Goal: Transaction & Acquisition: Purchase product/service

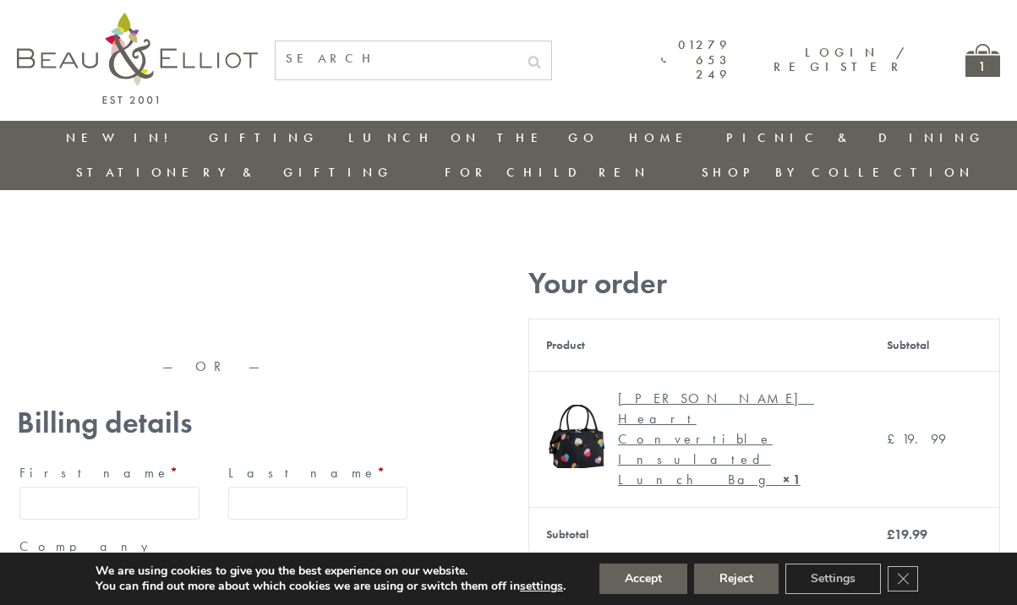
type input "[EMAIL_ADDRESS][DOMAIN_NAME]"
type input "[PERSON_NAME]"
type input "23, [GEOGRAPHIC_DATA], [GEOGRAPHIC_DATA]"
type input "[GEOGRAPHIC_DATA]"
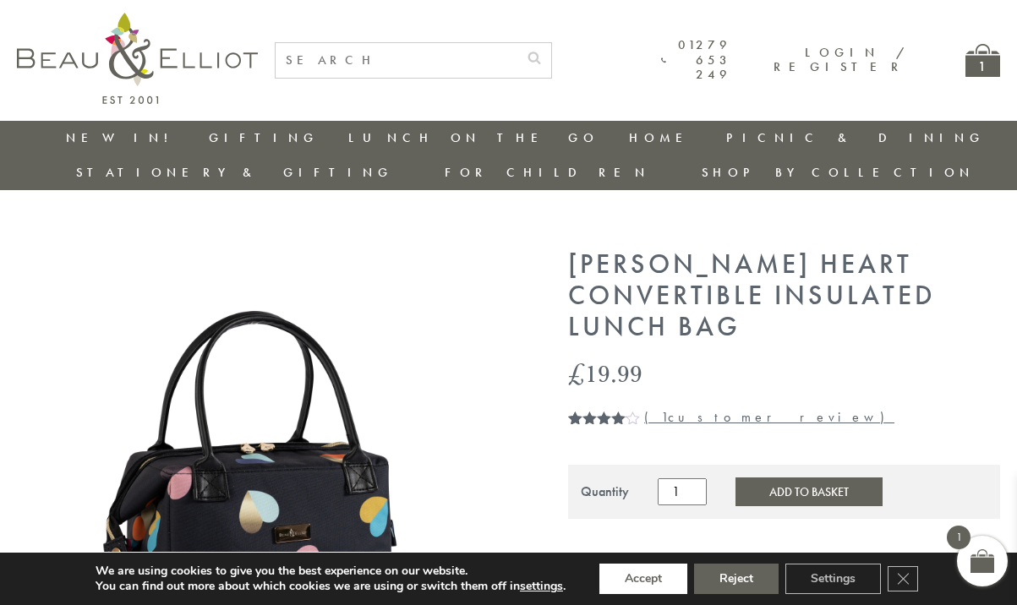
click at [644, 579] on button "Accept" at bounding box center [643, 579] width 88 height 30
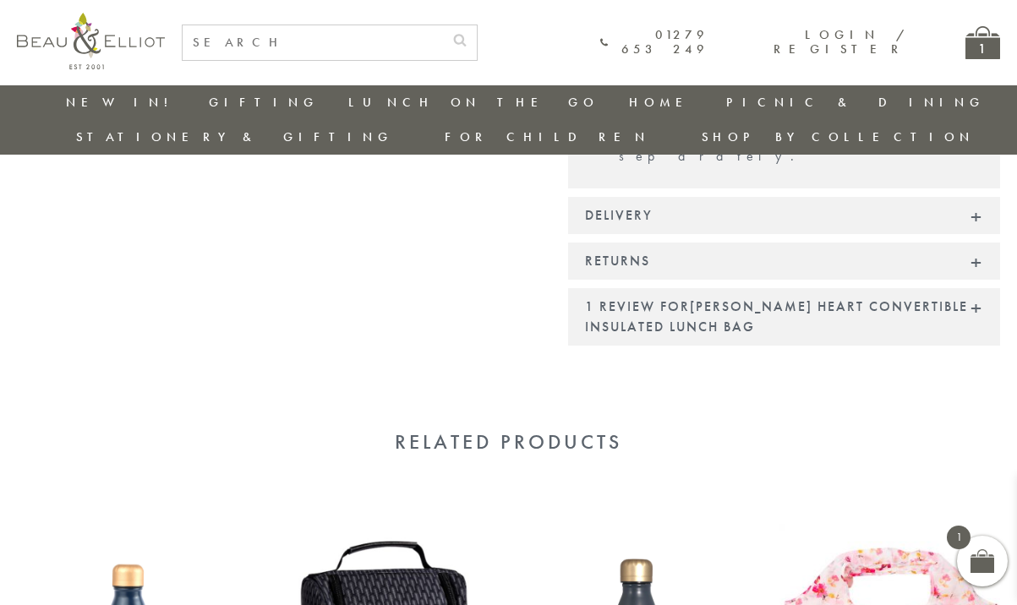
scroll to position [1755, 0]
